Goal: Task Accomplishment & Management: Use online tool/utility

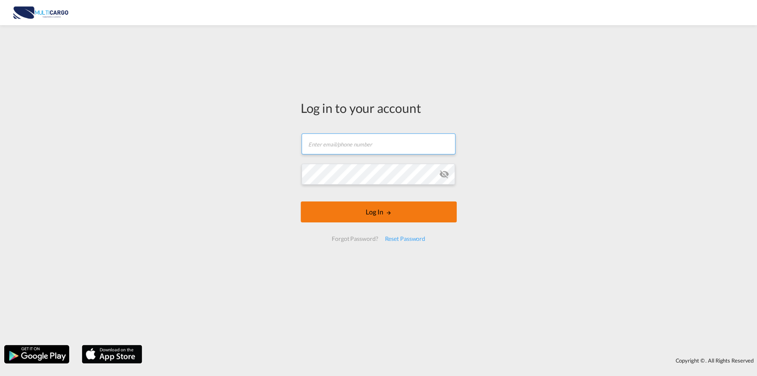
type input "[PERSON_NAME][EMAIL_ADDRESS][PERSON_NAME][DOMAIN_NAME]"
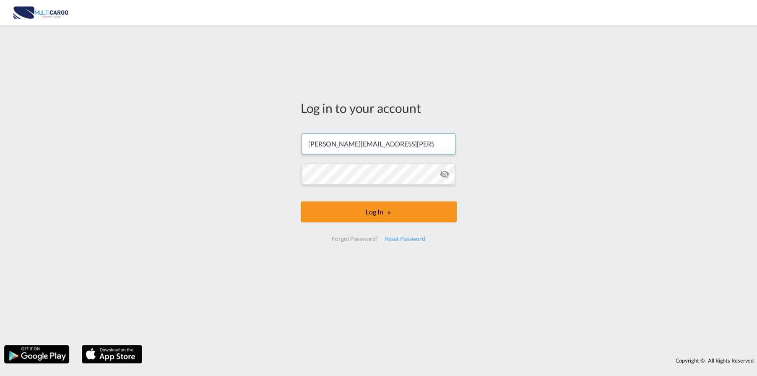
drag, startPoint x: 355, startPoint y: 213, endPoint x: 368, endPoint y: 215, distance: 13.1
click at [355, 213] on button "Log In" at bounding box center [379, 211] width 156 height 21
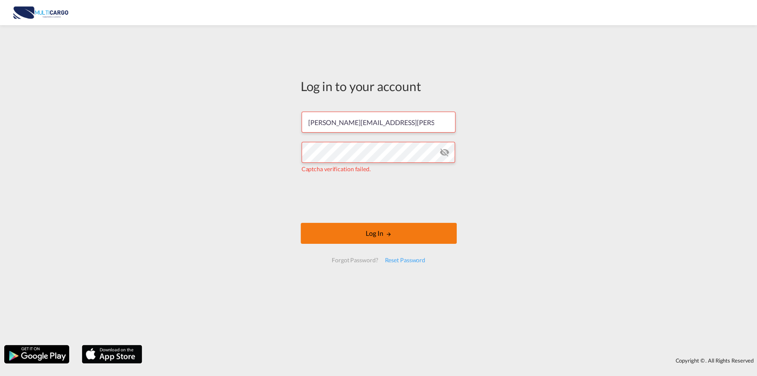
click at [383, 232] on button "Log In" at bounding box center [379, 233] width 156 height 21
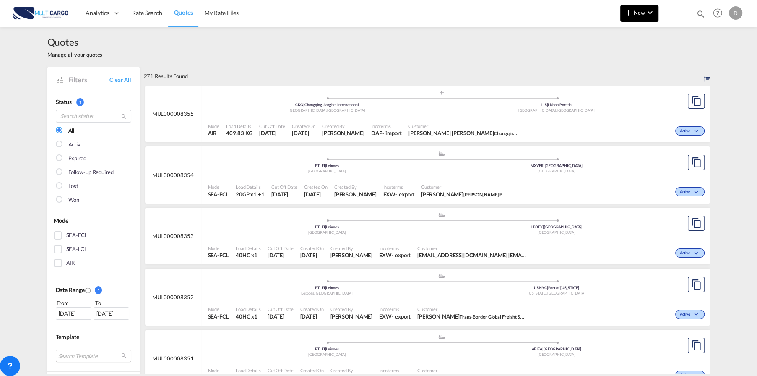
click at [642, 14] on span "New" at bounding box center [639, 12] width 31 height 7
click at [621, 63] on span "Quote" at bounding box center [616, 63] width 9 height 17
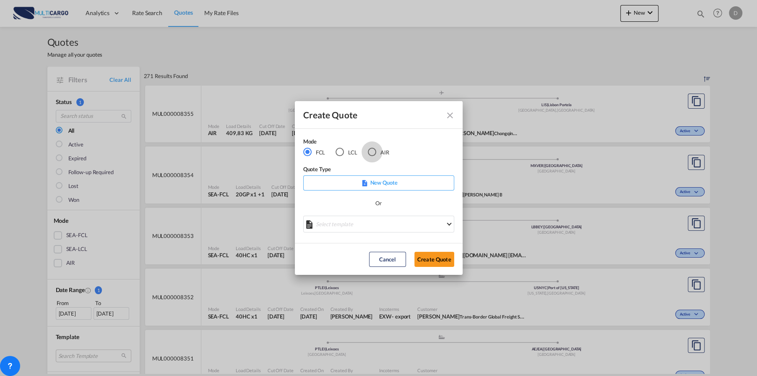
click at [372, 151] on div "AIR" at bounding box center [372, 152] width 8 height 8
click at [337, 224] on md-select "Select template [DATE] IMP_DAP_AIR_>500 [PERSON_NAME] | [DATE] [DATE]_IMP_DAP_A…" at bounding box center [378, 224] width 151 height 17
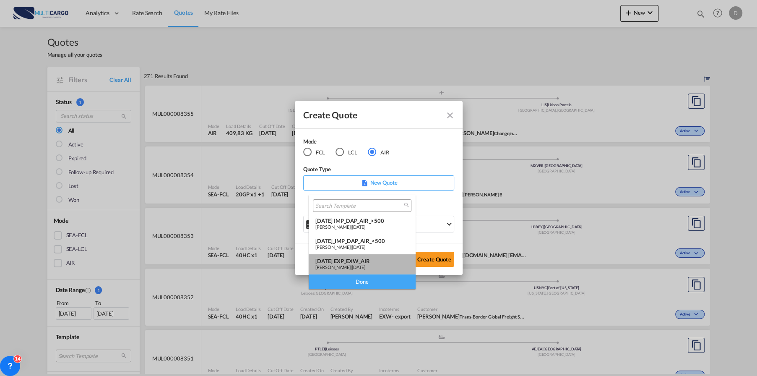
click at [336, 260] on div "[DATE] EXP_EXW_AIR" at bounding box center [362, 261] width 94 height 7
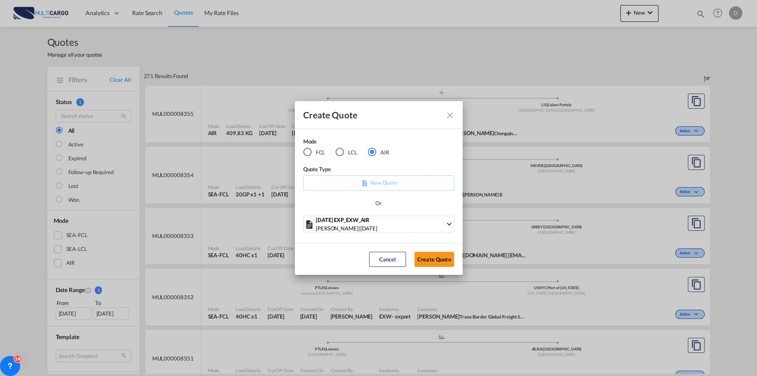
drag, startPoint x: 438, startPoint y: 258, endPoint x: 457, endPoint y: 254, distance: 18.9
click at [439, 258] on button "Create Quote" at bounding box center [434, 259] width 40 height 15
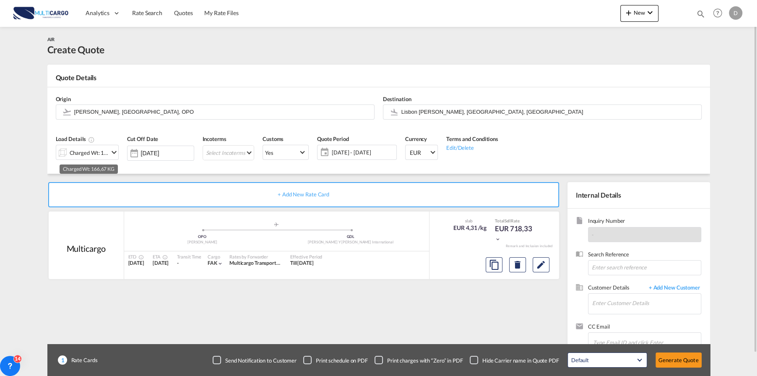
click at [99, 151] on div "Charged Wt: 166,67 KG" at bounding box center [89, 153] width 39 height 12
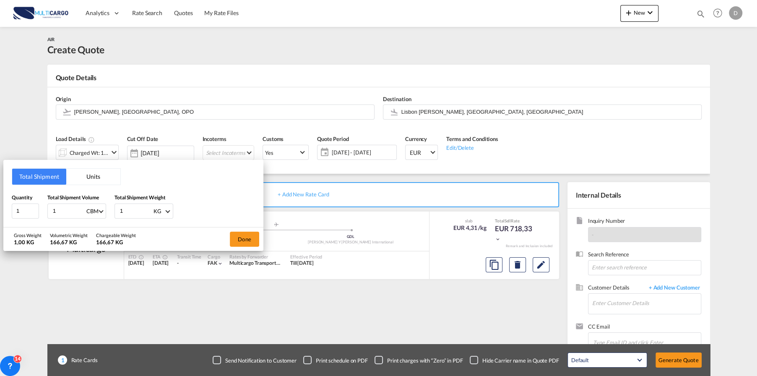
click at [65, 211] on input "1" at bounding box center [69, 211] width 34 height 14
type input "2"
type input "2.5"
click at [135, 210] on input "1" at bounding box center [136, 211] width 34 height 14
type input "20"
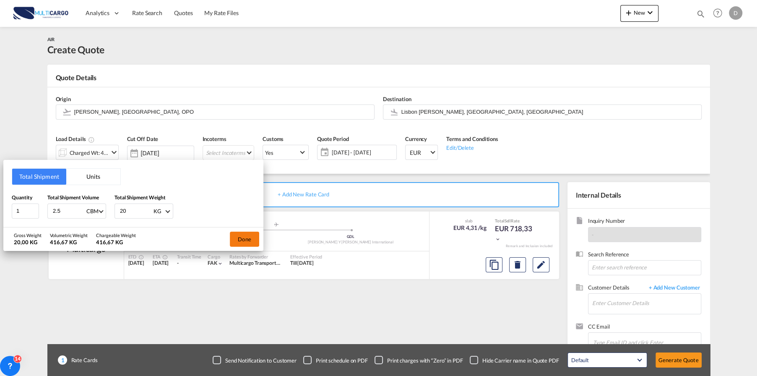
click at [246, 238] on button "Done" at bounding box center [244, 239] width 29 height 15
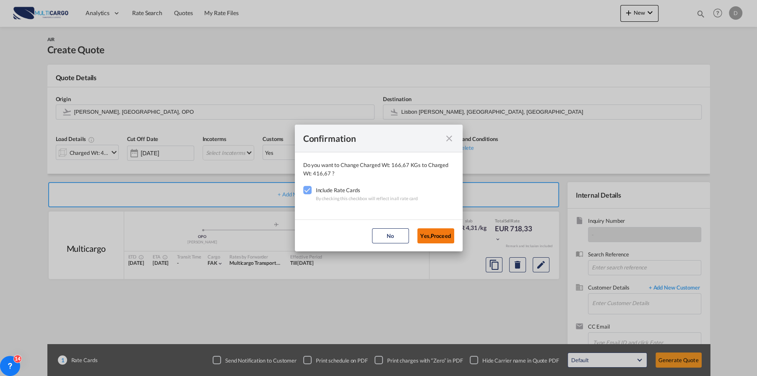
click at [437, 234] on button "Yes,Proceed" at bounding box center [435, 235] width 37 height 15
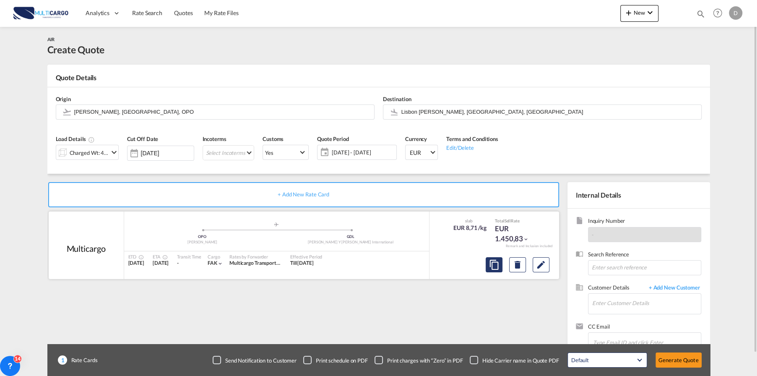
click at [489, 262] on md-icon "assets/icons/custom/copyQuote.svg" at bounding box center [494, 265] width 10 height 10
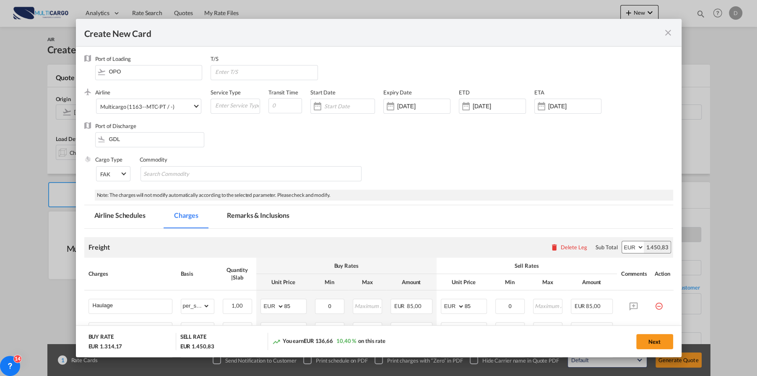
select select "per_shipment"
select select "per_awb"
select select "per_document"
select select "per_shipment"
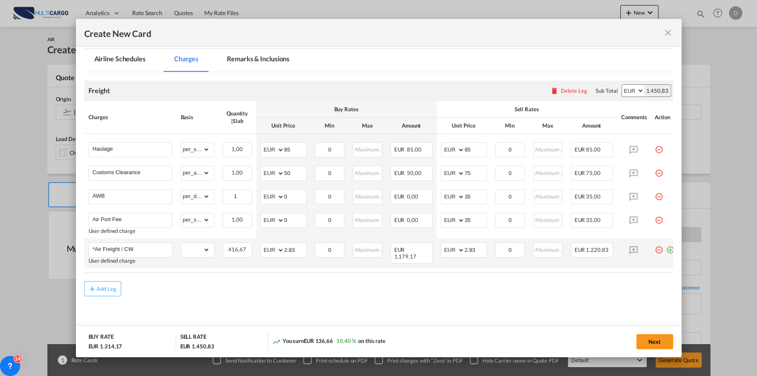
scroll to position [159, 0]
click at [666, 28] on md-icon "icon-close fg-AAA8AD m-0 pointer" at bounding box center [668, 33] width 10 height 10
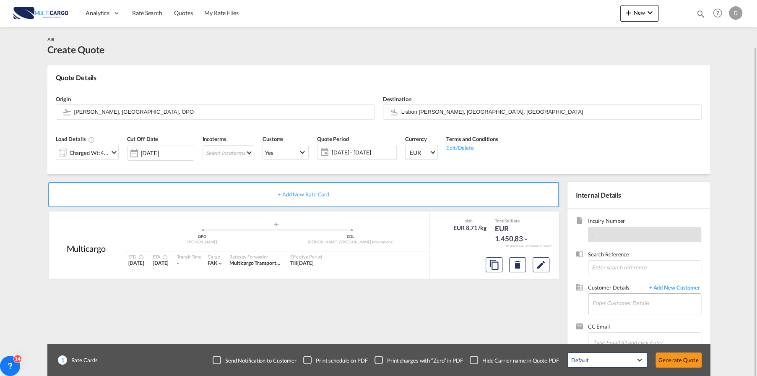
scroll to position [23, 0]
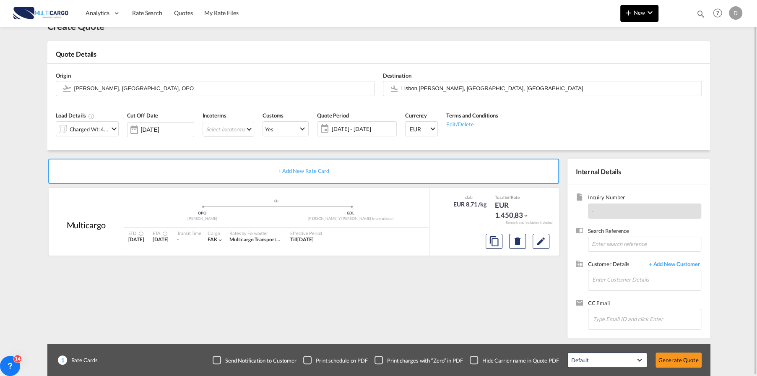
click at [642, 11] on span "New" at bounding box center [639, 12] width 31 height 7
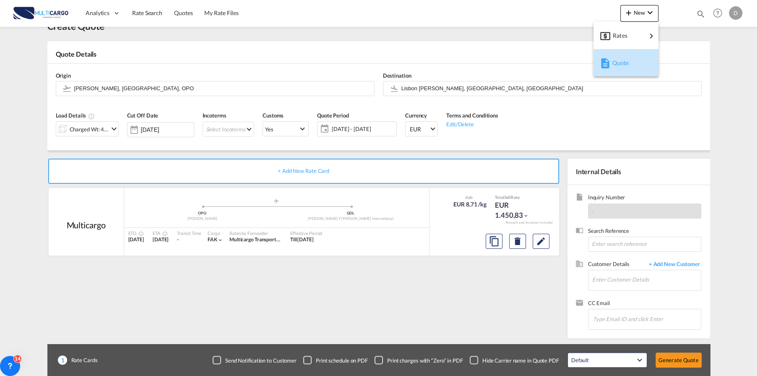
click at [617, 60] on span "Quote" at bounding box center [616, 63] width 9 height 17
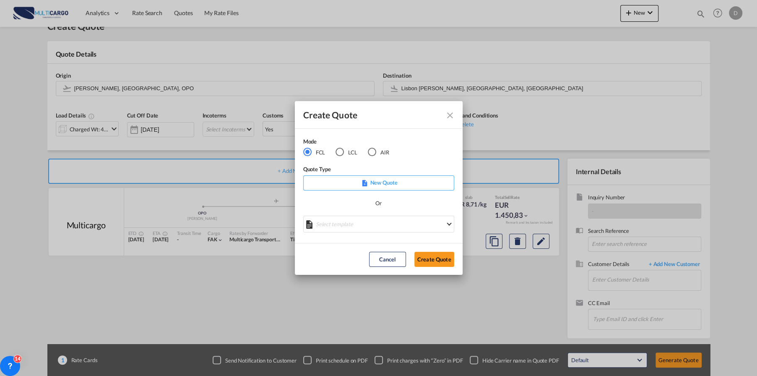
click at [370, 152] on div "AIR" at bounding box center [372, 152] width 8 height 8
click at [337, 221] on md-select "Select template [DATE] IMP_DAP_AIR_>500 [PERSON_NAME] | [DATE] [DATE]_IMP_DAP_A…" at bounding box center [378, 224] width 151 height 17
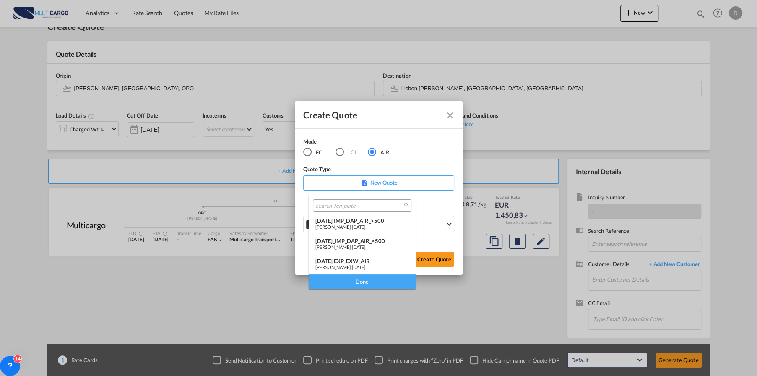
click at [386, 178] on md-backdrop at bounding box center [378, 188] width 757 height 376
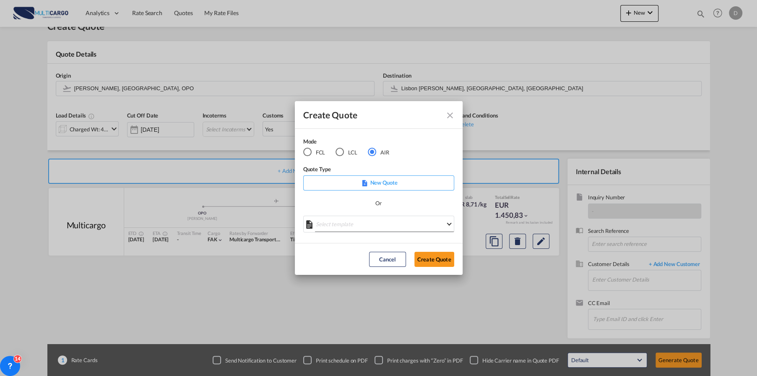
click at [357, 221] on md-select "Select template" at bounding box center [378, 224] width 151 height 17
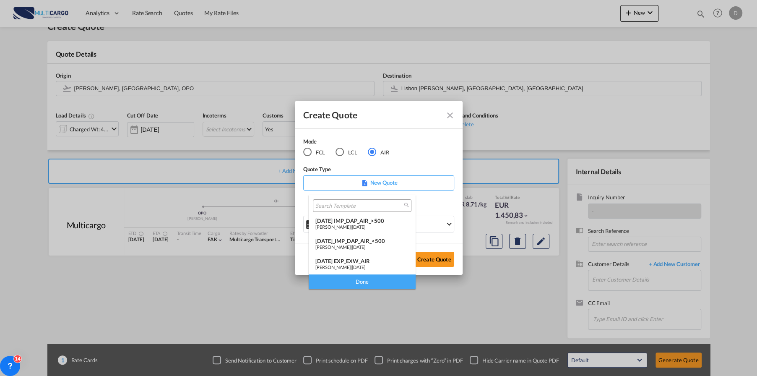
click at [384, 186] on md-backdrop at bounding box center [378, 188] width 757 height 376
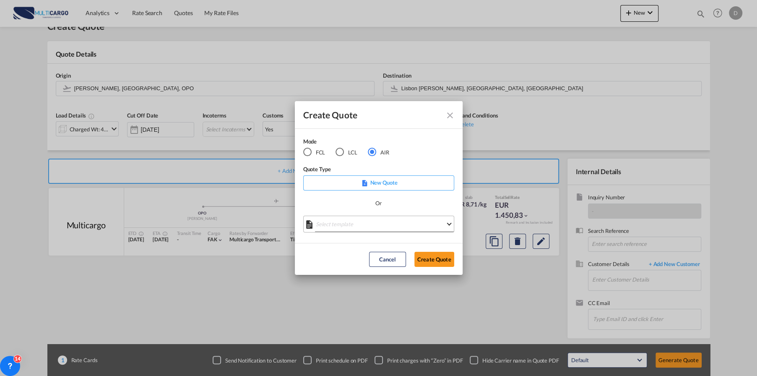
click at [346, 225] on md-select "Select template" at bounding box center [378, 224] width 151 height 17
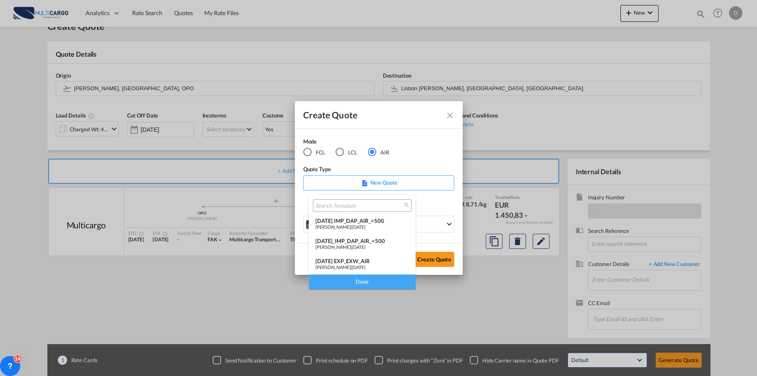
click at [397, 181] on md-backdrop at bounding box center [378, 188] width 757 height 376
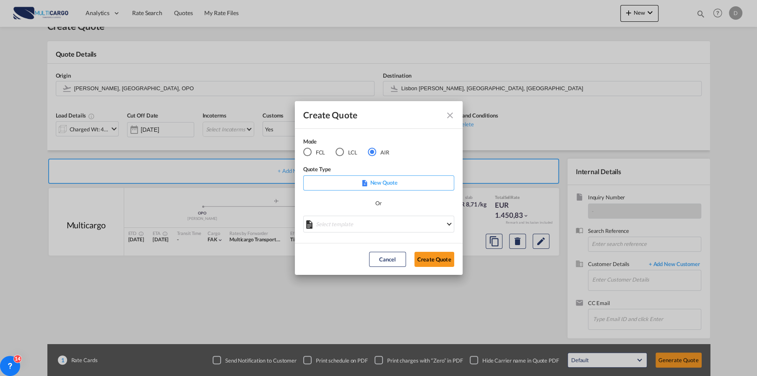
click at [371, 182] on p "New Quote" at bounding box center [378, 182] width 145 height 8
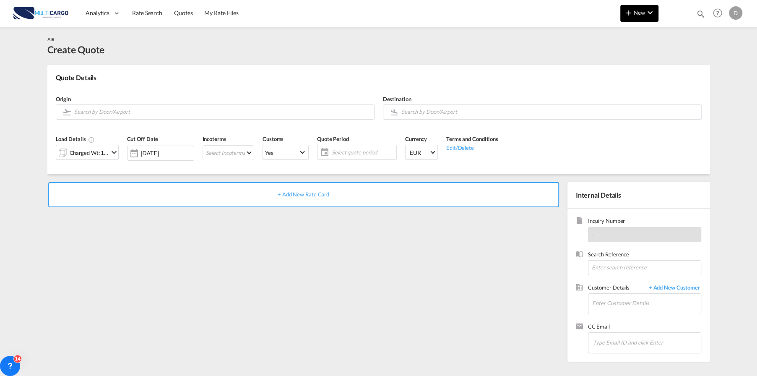
click at [632, 13] on md-icon "icon-plus 400-fg" at bounding box center [629, 13] width 10 height 10
click at [621, 62] on span "Quote" at bounding box center [616, 63] width 9 height 17
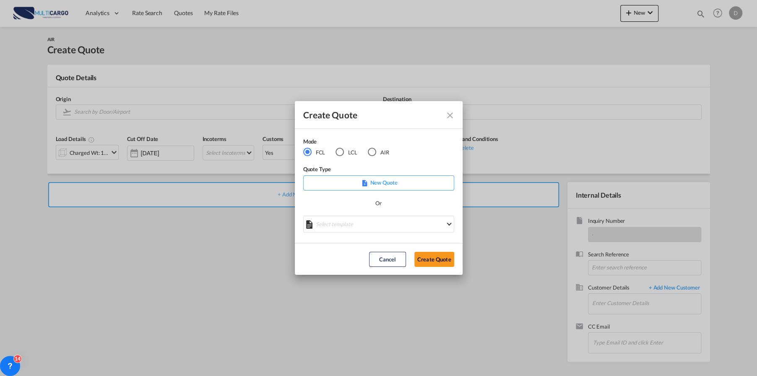
click at [371, 151] on div "AIR" at bounding box center [372, 152] width 8 height 8
click at [360, 223] on md-select "Select template [DATE] IMP_DAP_AIR_>500 [PERSON_NAME] | [DATE] [DATE]_IMP_DAP_A…" at bounding box center [378, 224] width 151 height 17
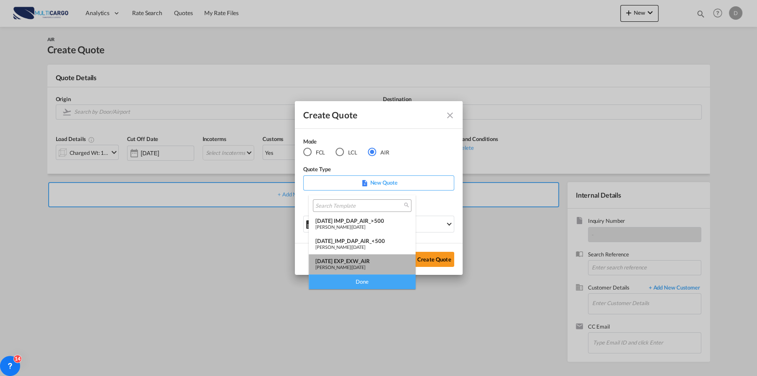
click at [366, 263] on div "[DATE] EXP_EXW_AIR" at bounding box center [362, 261] width 94 height 7
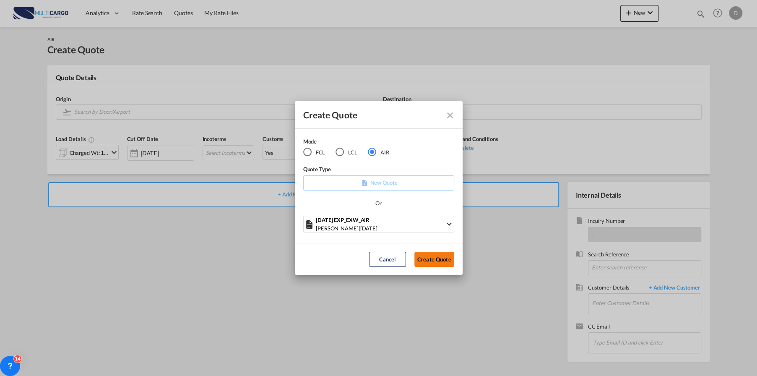
click at [428, 257] on button "Create Quote" at bounding box center [434, 259] width 40 height 15
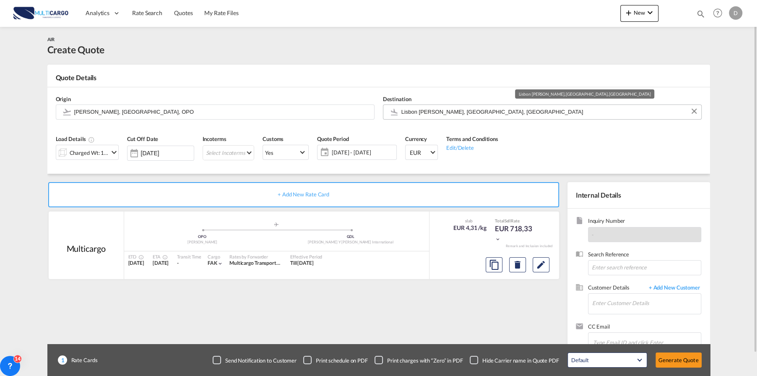
click at [475, 109] on input "Lisbon [PERSON_NAME], [GEOGRAPHIC_DATA], [GEOGRAPHIC_DATA]" at bounding box center [549, 111] width 296 height 15
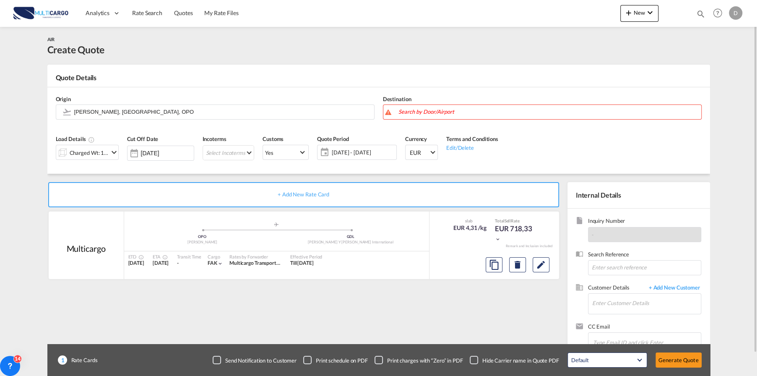
click at [92, 151] on div "Charged Wt: 166,67 KG" at bounding box center [89, 153] width 39 height 12
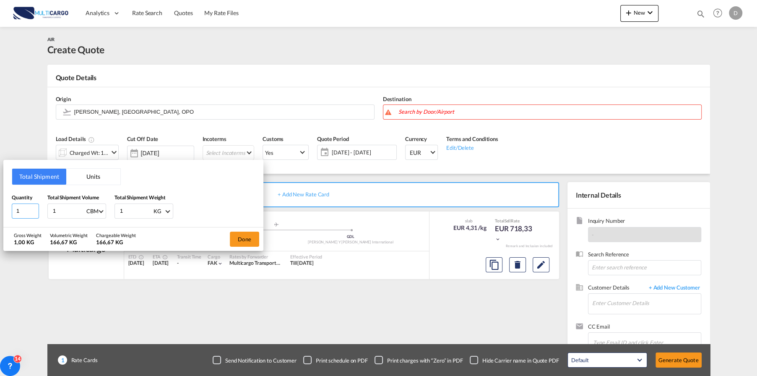
click at [23, 209] on input "1" at bounding box center [25, 210] width 27 height 15
click at [89, 172] on button "Units" at bounding box center [93, 177] width 54 height 16
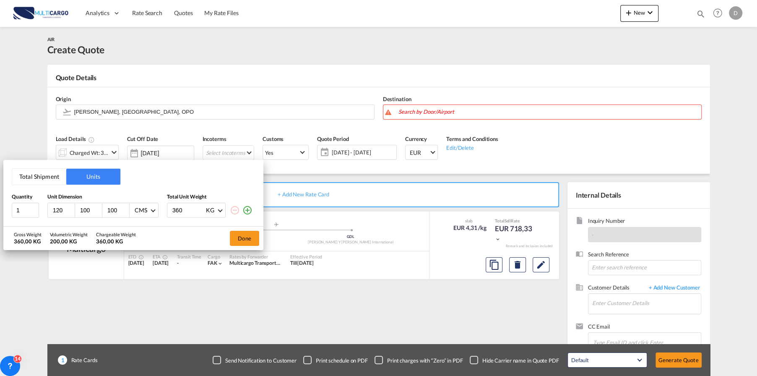
click at [35, 177] on button "Total Shipment" at bounding box center [39, 177] width 54 height 16
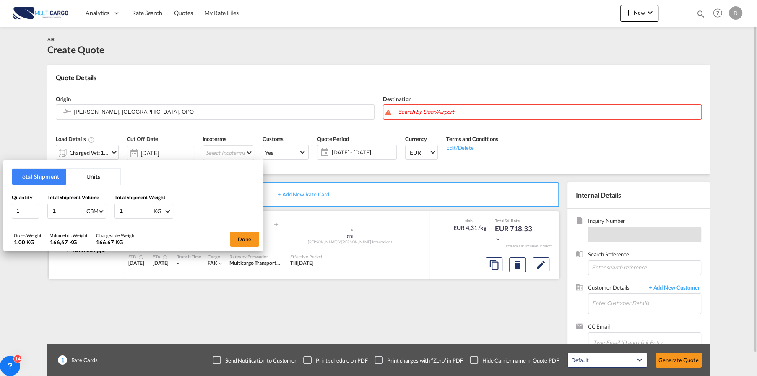
drag, startPoint x: 241, startPoint y: 241, endPoint x: 287, endPoint y: 234, distance: 47.0
click at [242, 241] on button "Done" at bounding box center [244, 239] width 29 height 15
